Goal: Communication & Community: Answer question/provide support

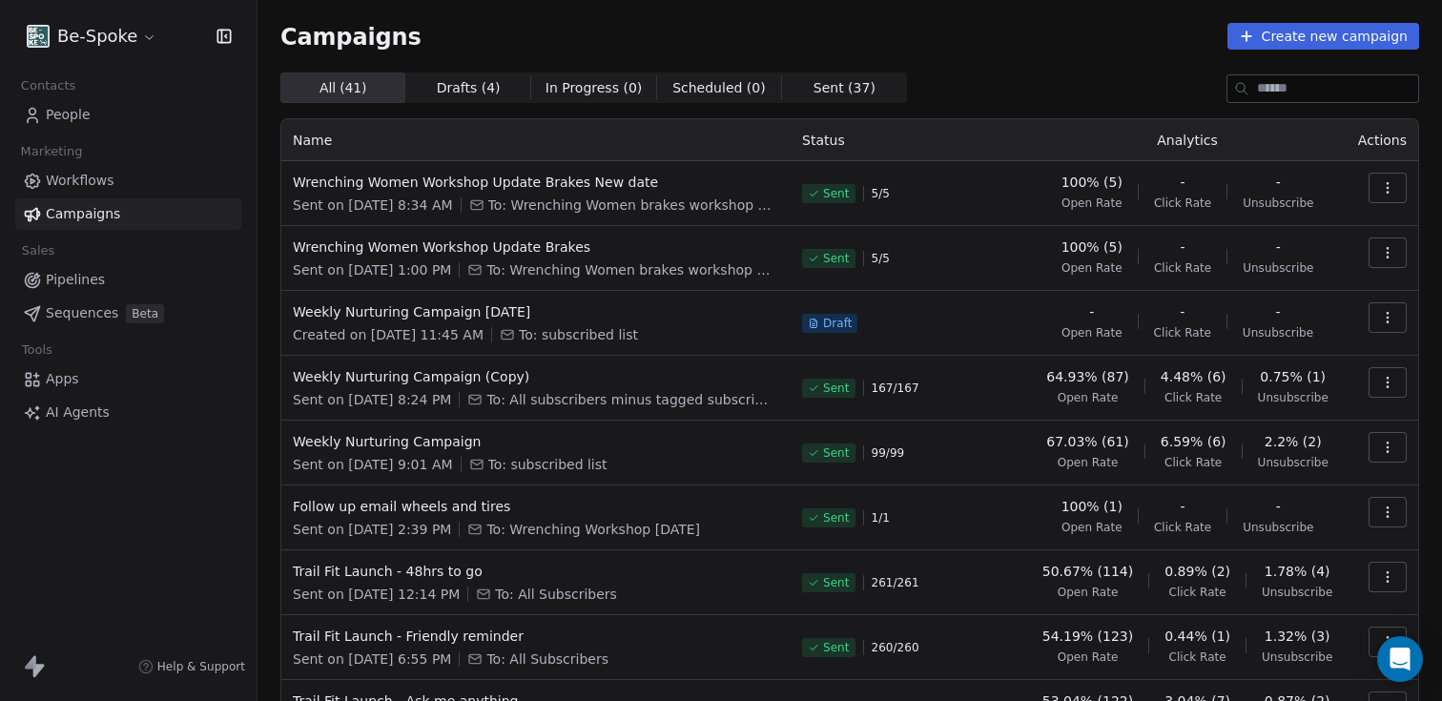
click at [42, 168] on link "Workflows" at bounding box center [128, 180] width 226 height 31
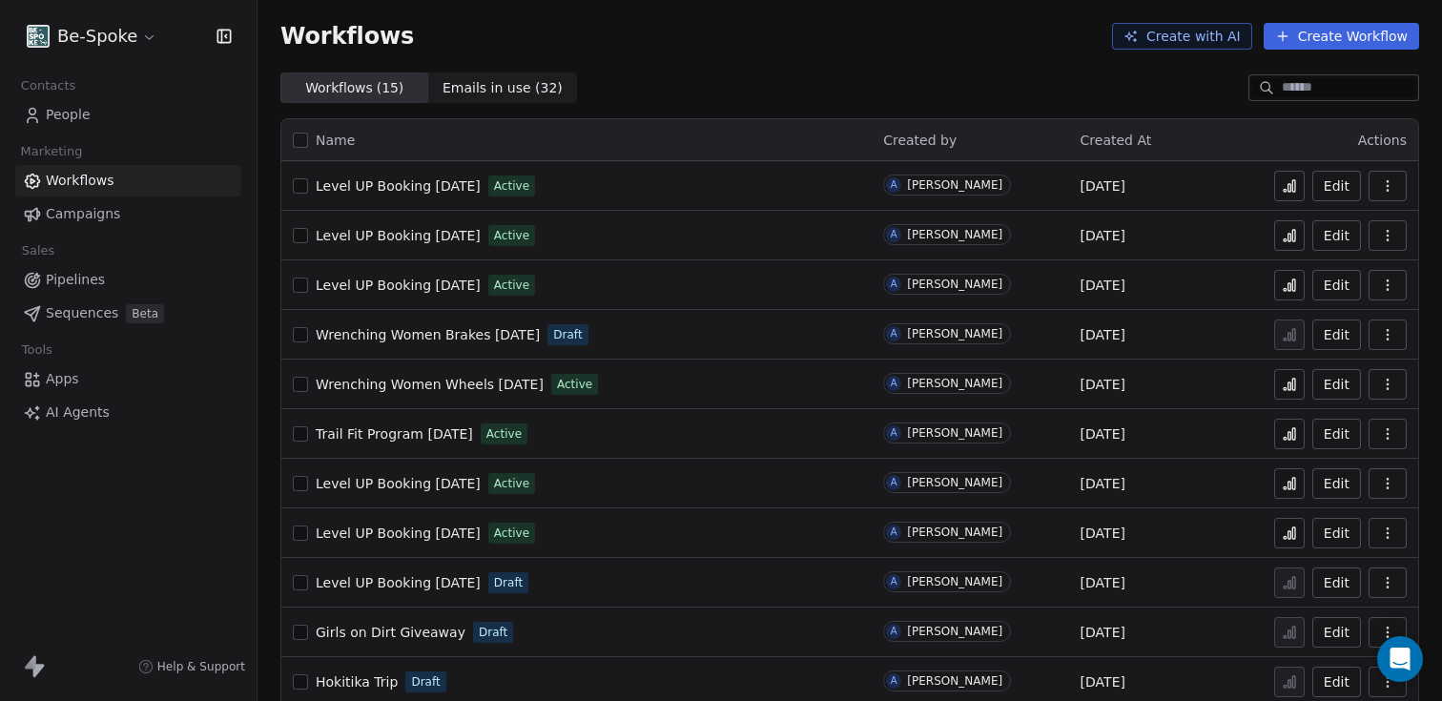
click at [1289, 439] on icon at bounding box center [1290, 436] width 3 height 8
click at [1402, 658] on icon "Open Intercom Messenger" at bounding box center [1400, 659] width 22 height 25
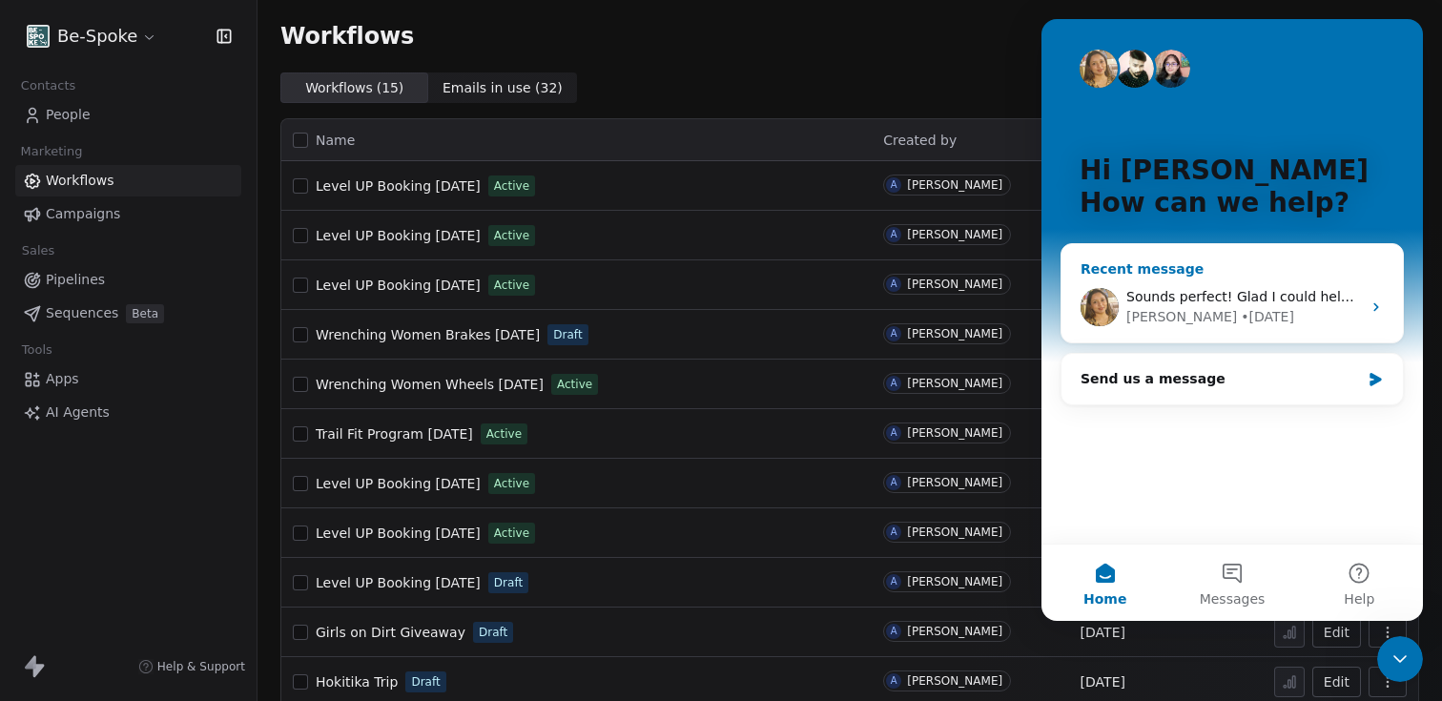
click at [1194, 304] on div "Sounds perfect! Glad I could help. Feel free to reach out anytime if you have m…" at bounding box center [1244, 297] width 235 height 20
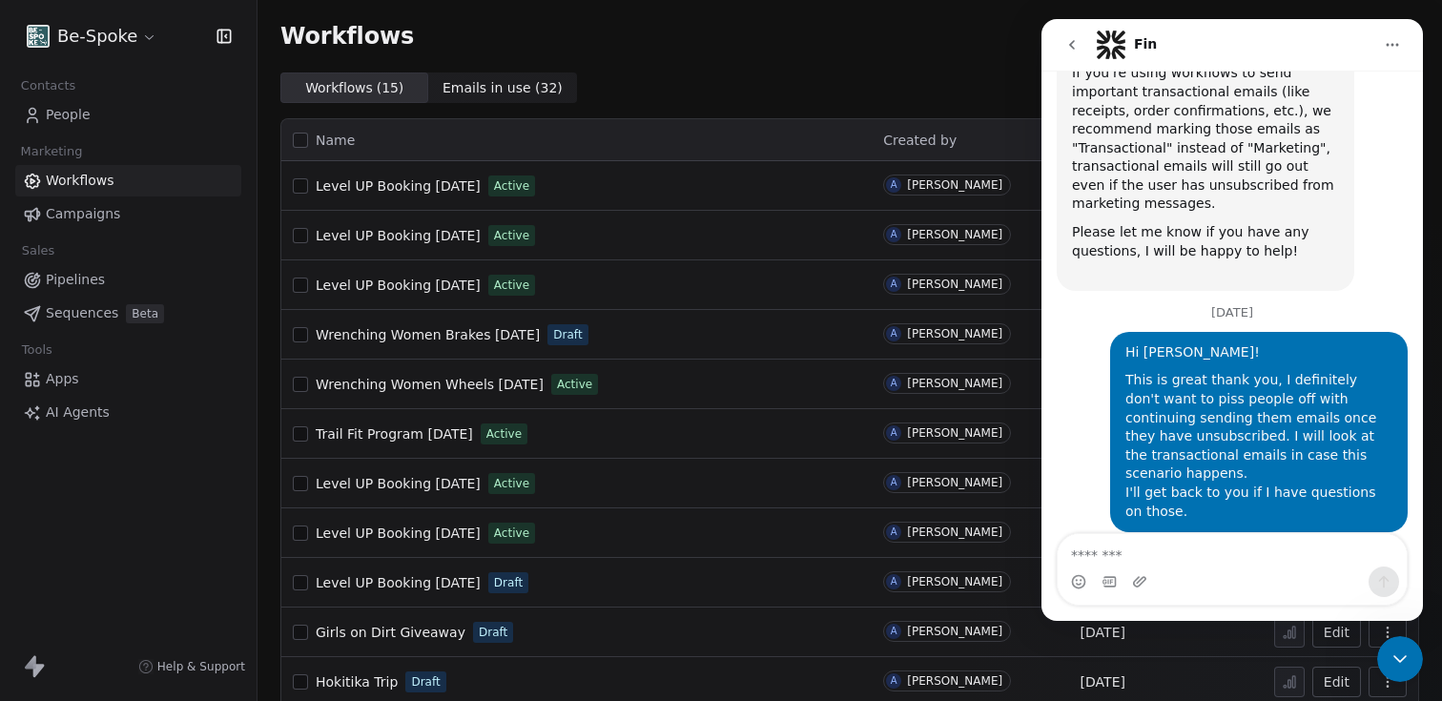
scroll to position [1068, 0]
click at [1159, 546] on textarea "Message…" at bounding box center [1232, 550] width 349 height 32
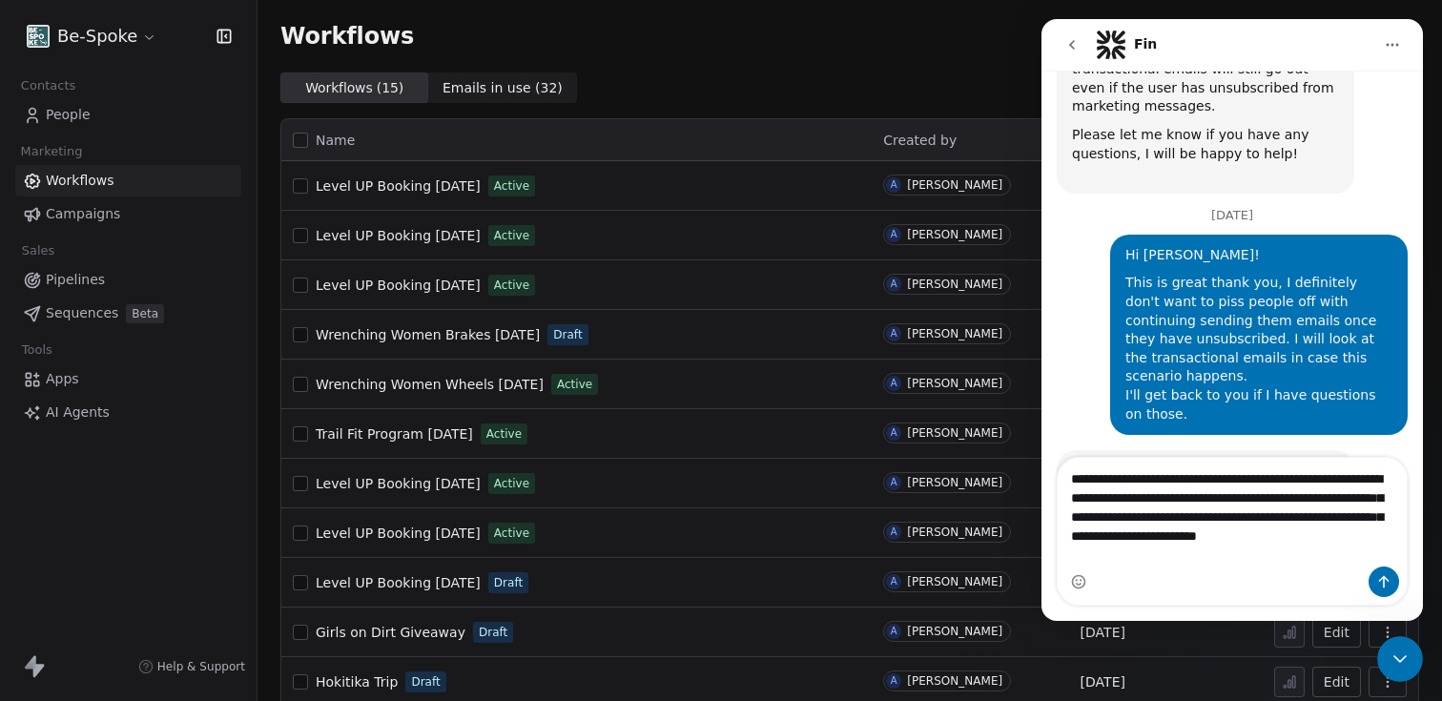
scroll to position [1183, 0]
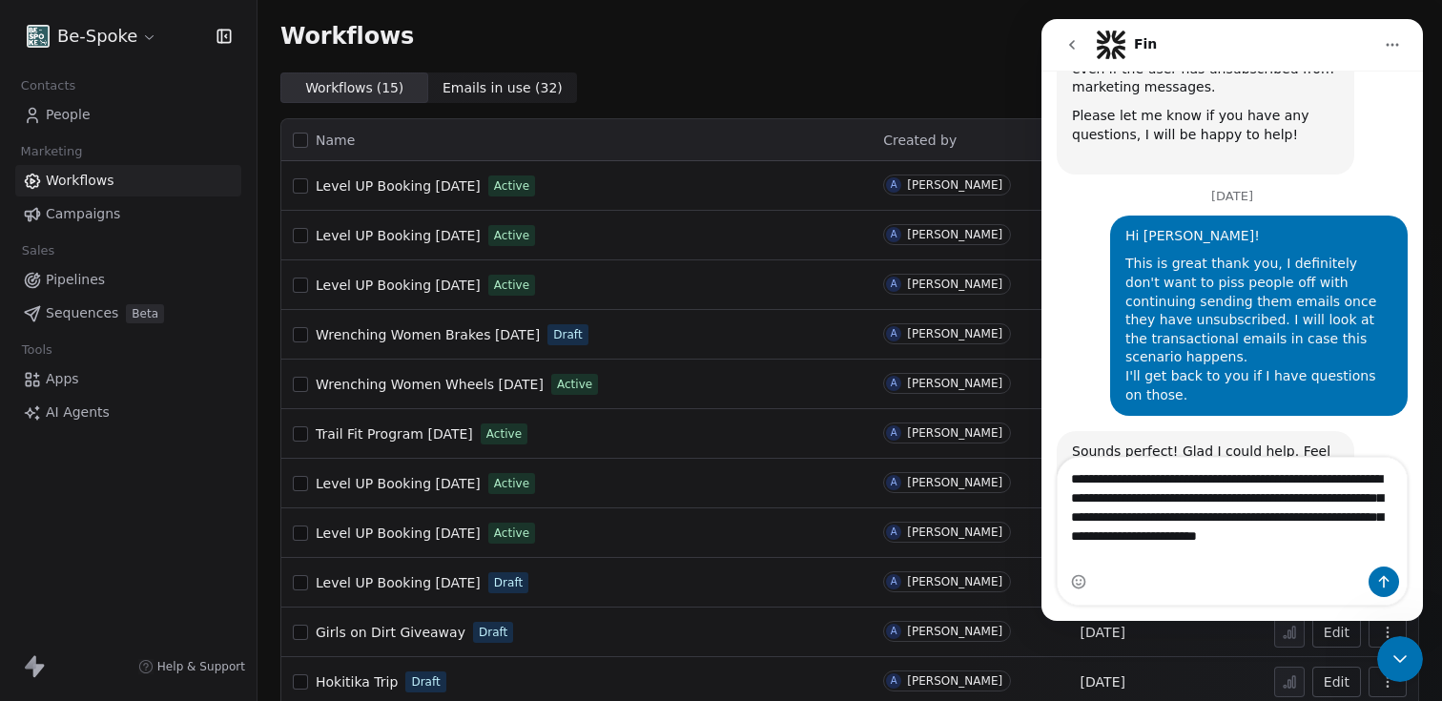
type textarea "**********"
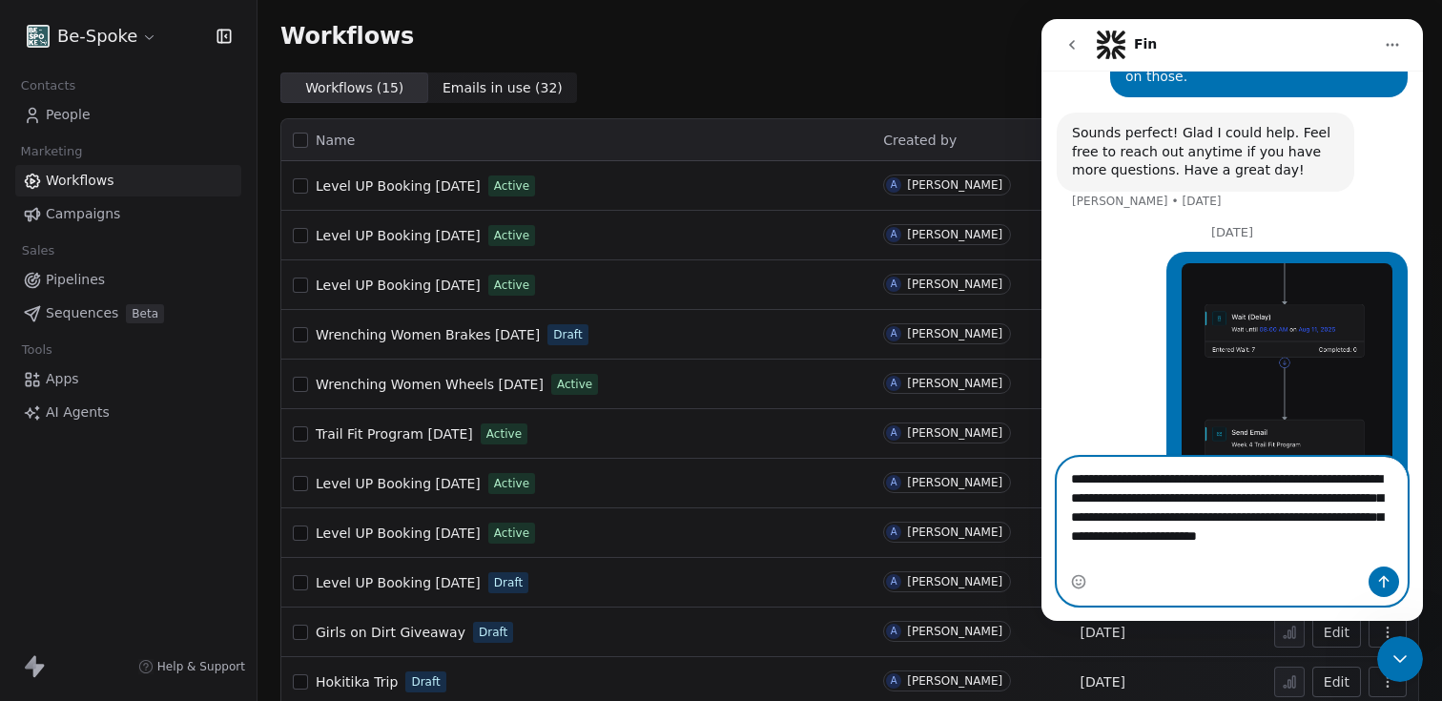
scroll to position [1503, 0]
click at [1398, 583] on button "Send a message…" at bounding box center [1384, 582] width 31 height 31
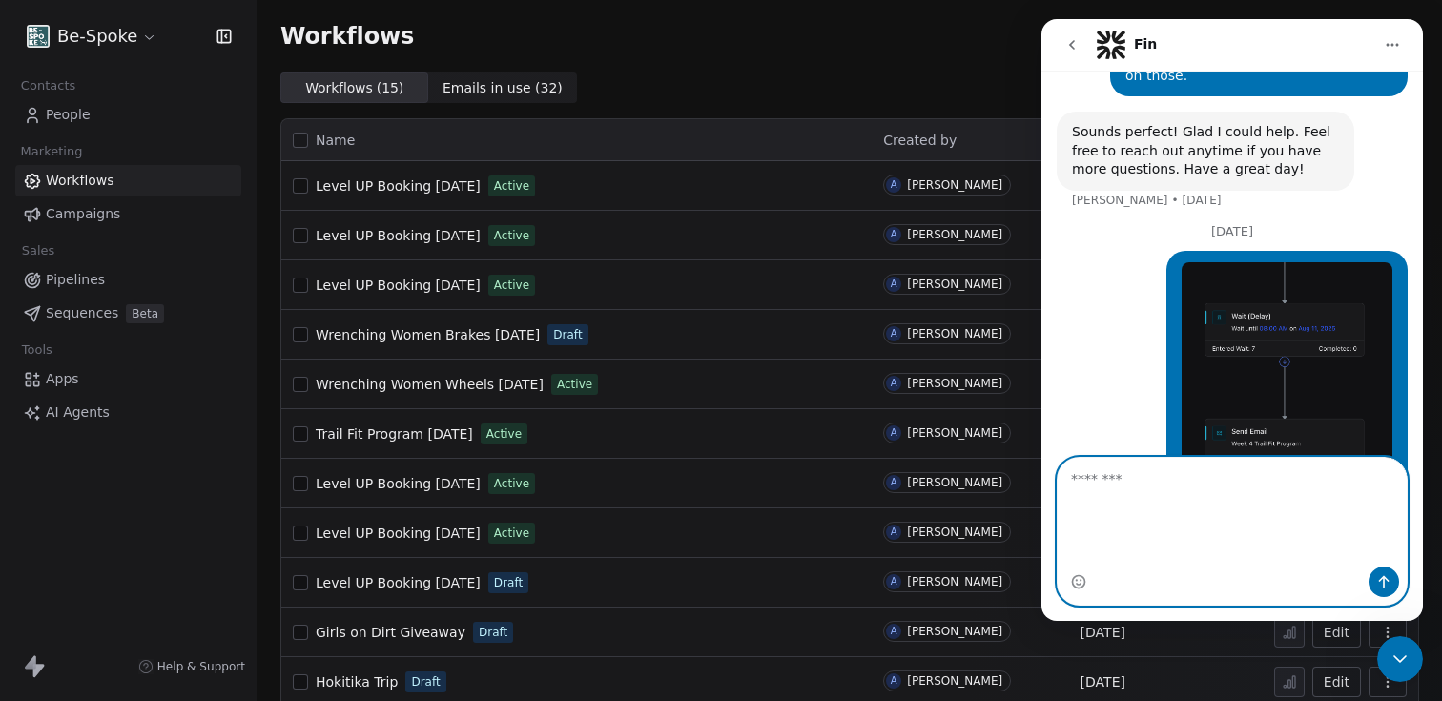
scroll to position [1524, 0]
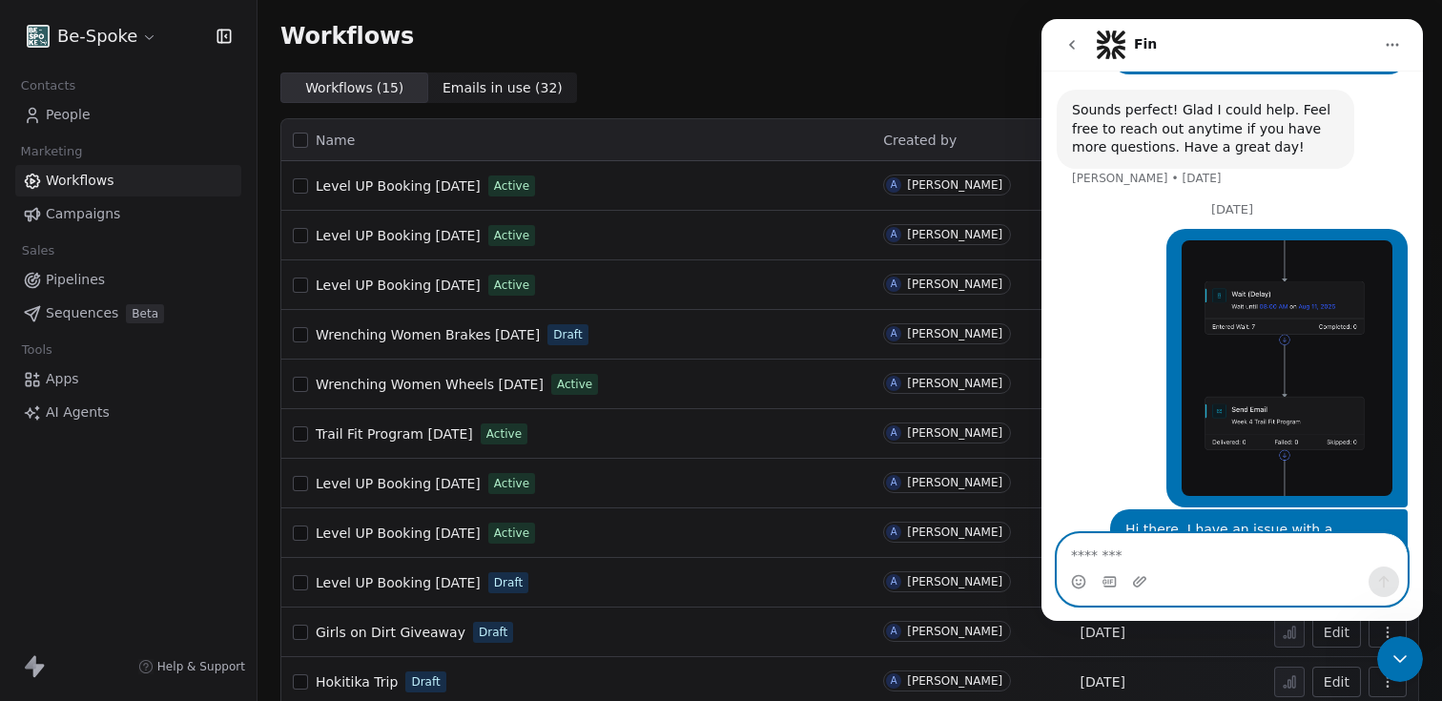
click at [1122, 545] on textarea "Message…" at bounding box center [1232, 550] width 349 height 32
